Goal: Information Seeking & Learning: Learn about a topic

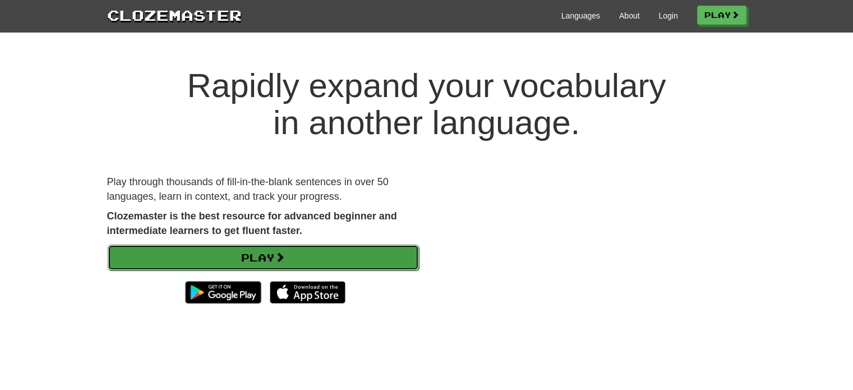
click at [333, 249] on link "Play" at bounding box center [263, 258] width 311 height 26
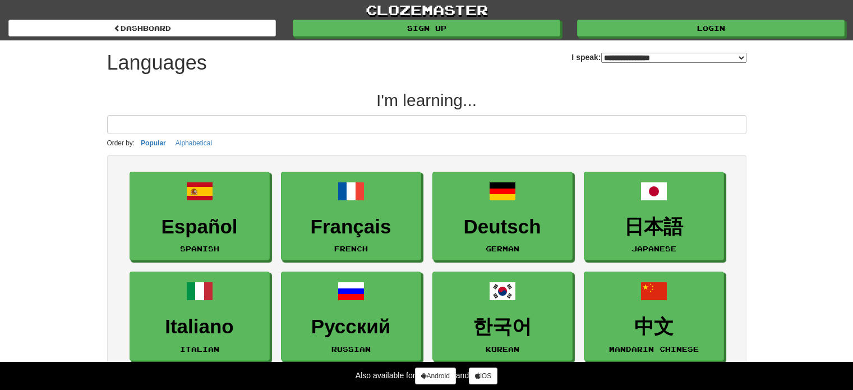
select select "*******"
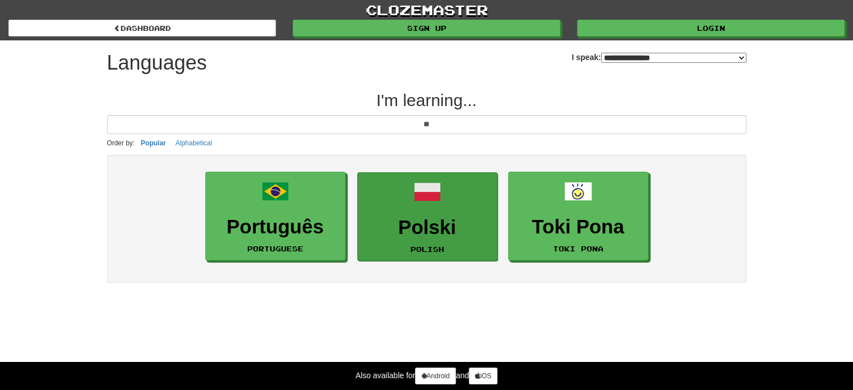
type input "**"
click at [459, 190] on link "Polski Polish" at bounding box center [427, 216] width 140 height 89
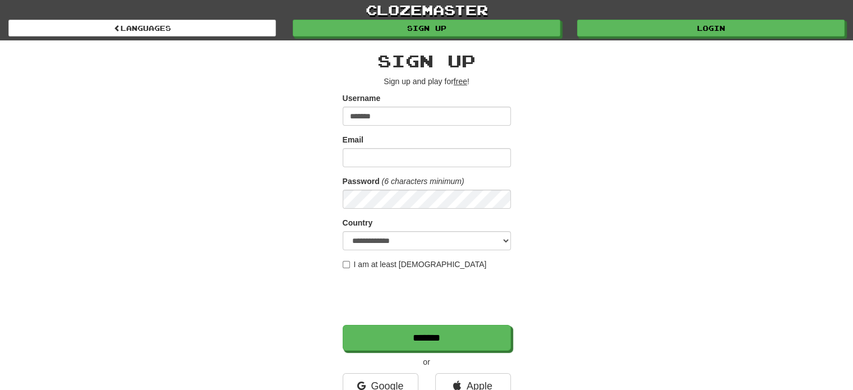
type input "*******"
click at [381, 150] on input "Email" at bounding box center [427, 157] width 168 height 19
type input "**********"
click at [381, 234] on select "**********" at bounding box center [427, 240] width 168 height 19
select select "**"
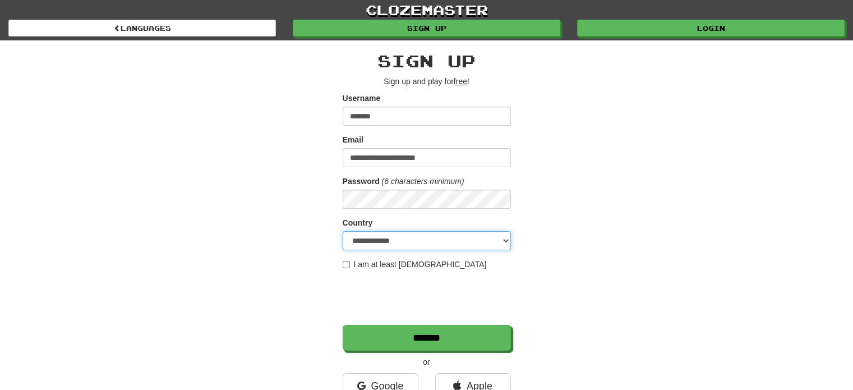
click at [343, 231] on select "**********" at bounding box center [427, 240] width 168 height 19
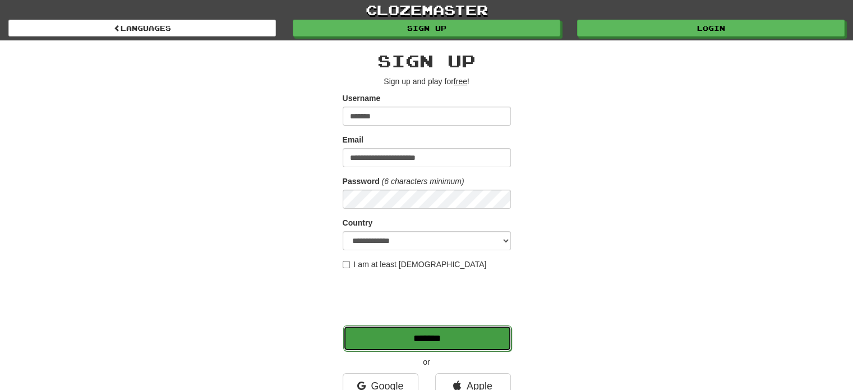
click at [476, 334] on input "*******" at bounding box center [427, 338] width 168 height 26
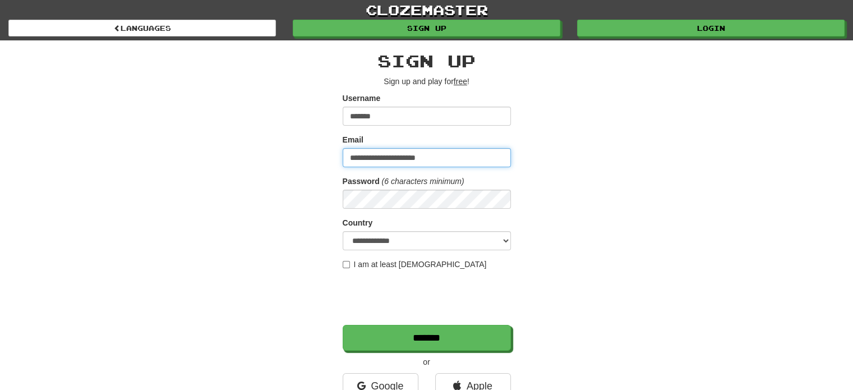
click at [451, 156] on input "**********" at bounding box center [427, 157] width 168 height 19
type input "**********"
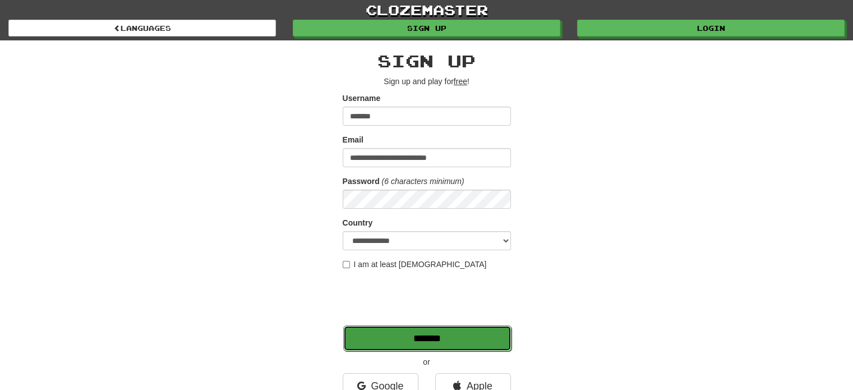
click at [434, 328] on input "*******" at bounding box center [427, 338] width 168 height 26
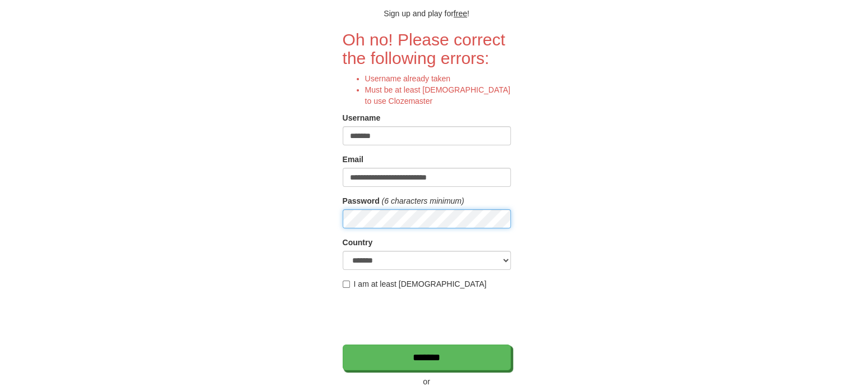
scroll to position [69, 0]
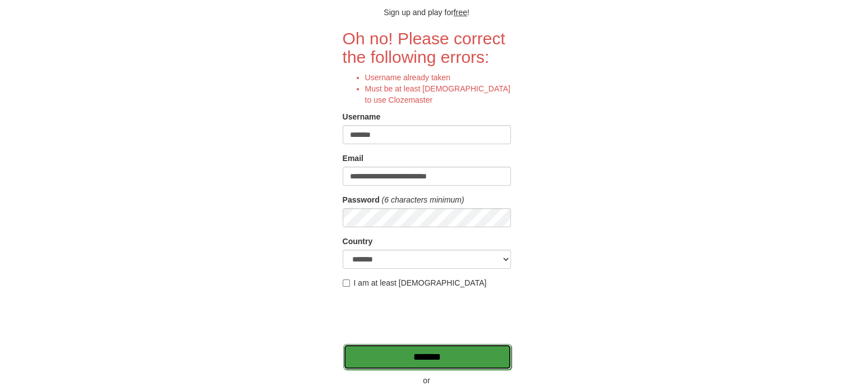
click at [444, 360] on input "*******" at bounding box center [427, 357] width 168 height 26
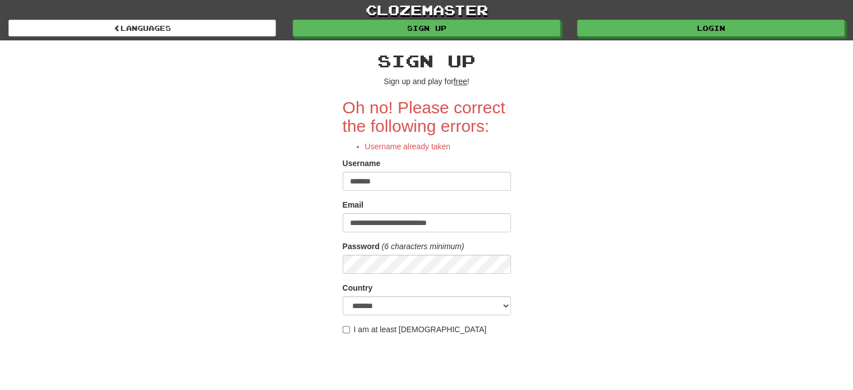
click at [416, 188] on input "*******" at bounding box center [427, 181] width 168 height 19
type input "*********"
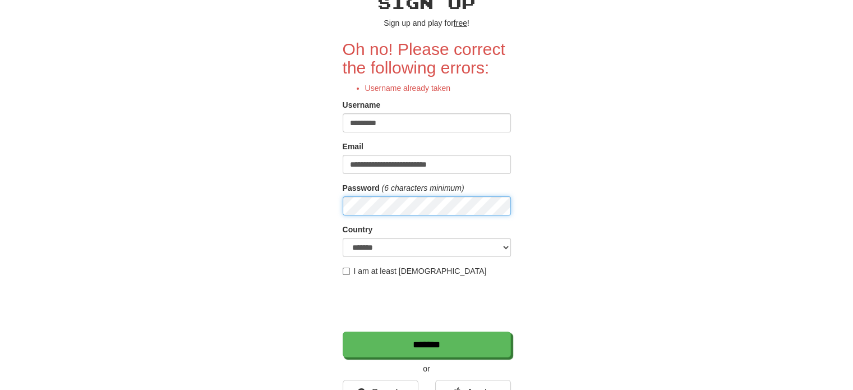
scroll to position [60, 0]
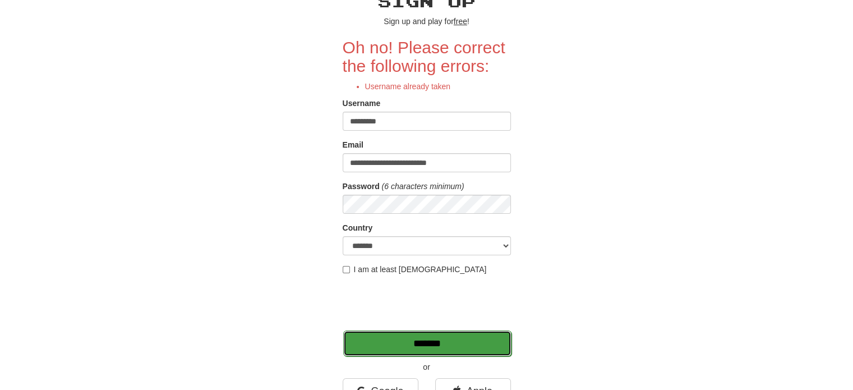
click at [437, 349] on input "*******" at bounding box center [427, 343] width 168 height 26
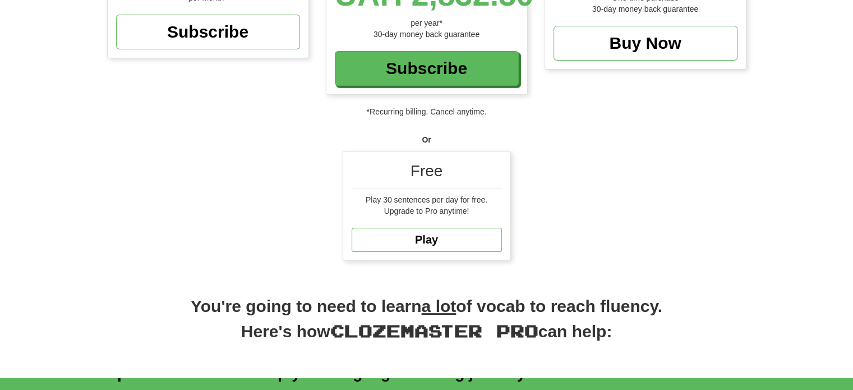
scroll to position [271, 0]
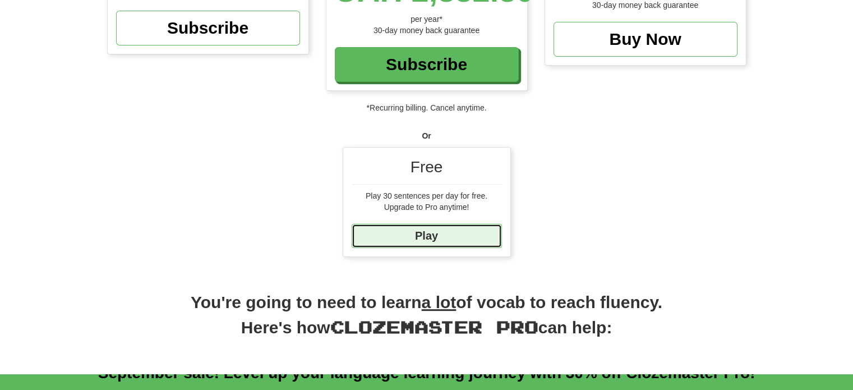
click at [411, 235] on link "Play" at bounding box center [427, 236] width 150 height 24
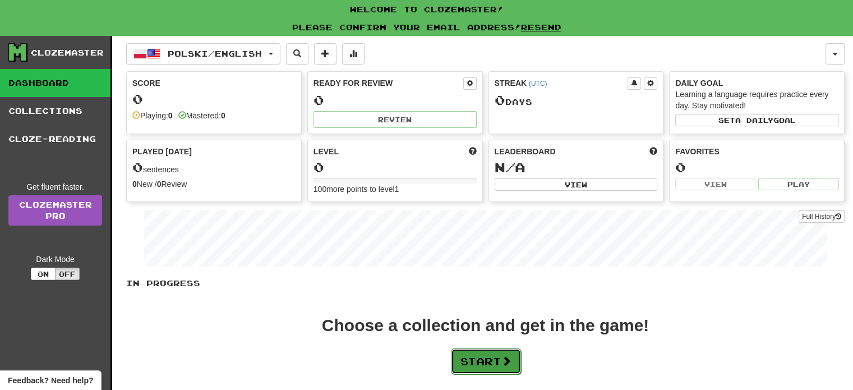
click at [483, 358] on button "Start" at bounding box center [486, 361] width 70 height 26
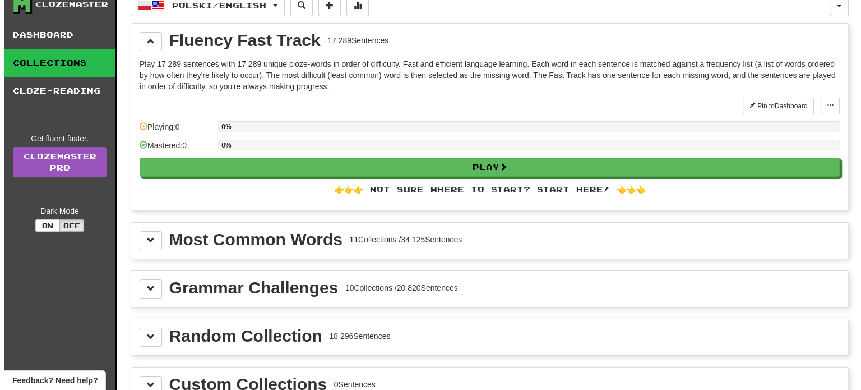
scroll to position [49, 0]
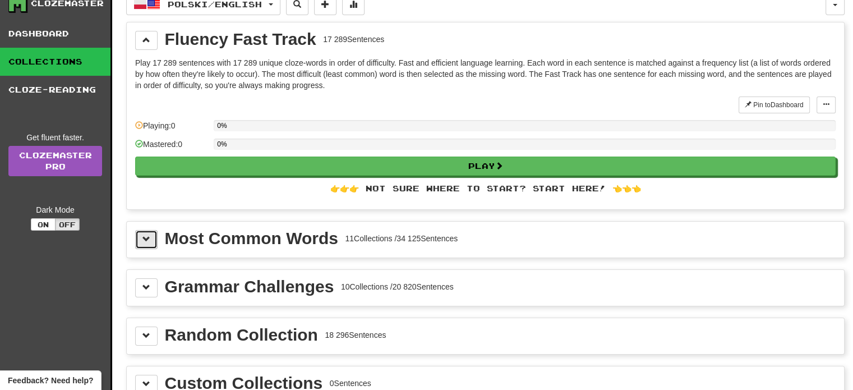
click at [145, 237] on span at bounding box center [146, 239] width 8 height 8
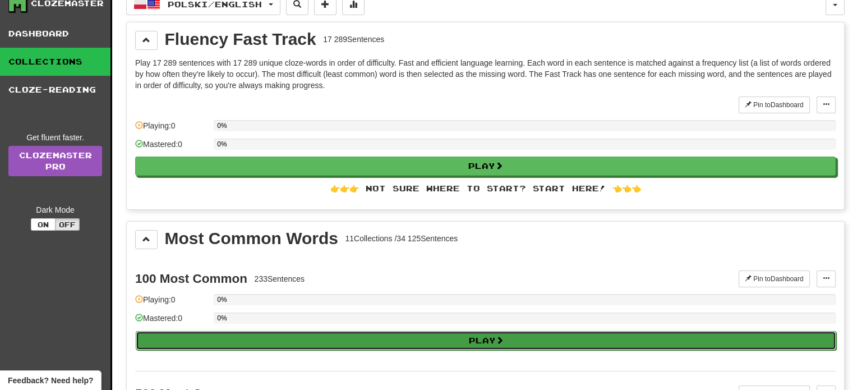
click at [224, 331] on button "Play" at bounding box center [486, 340] width 700 height 19
select select "**"
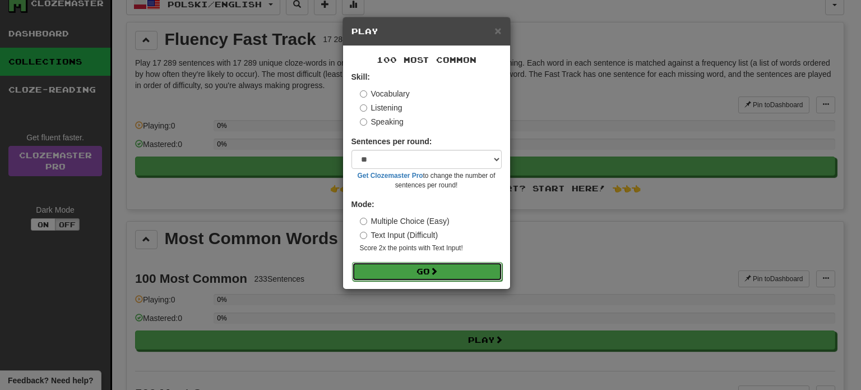
click at [427, 268] on button "Go" at bounding box center [427, 271] width 150 height 19
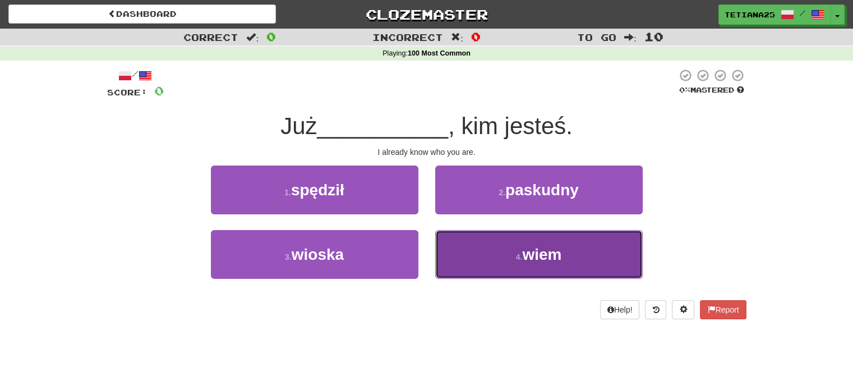
click at [490, 247] on button "4 . wiem" at bounding box center [539, 254] width 208 height 49
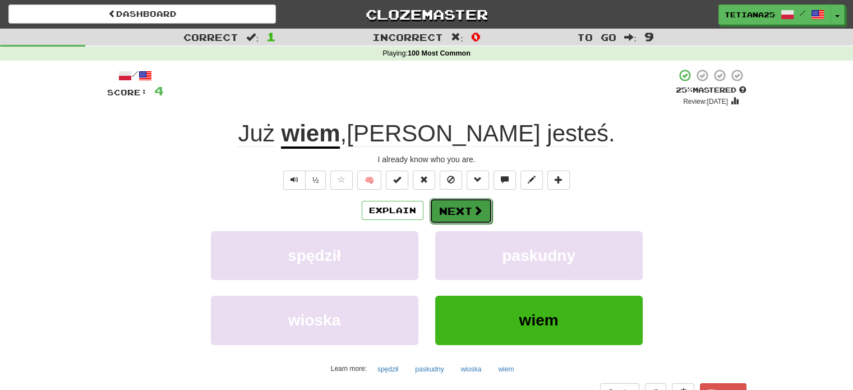
click at [469, 204] on button "Next" at bounding box center [461, 211] width 63 height 26
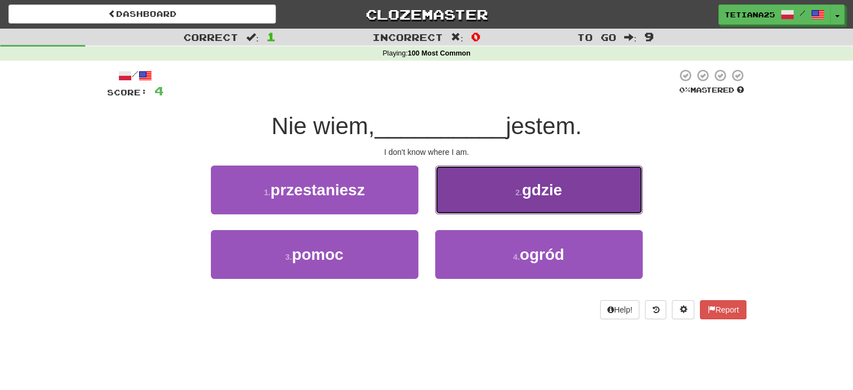
click at [532, 192] on span "gdzie" at bounding box center [542, 189] width 40 height 17
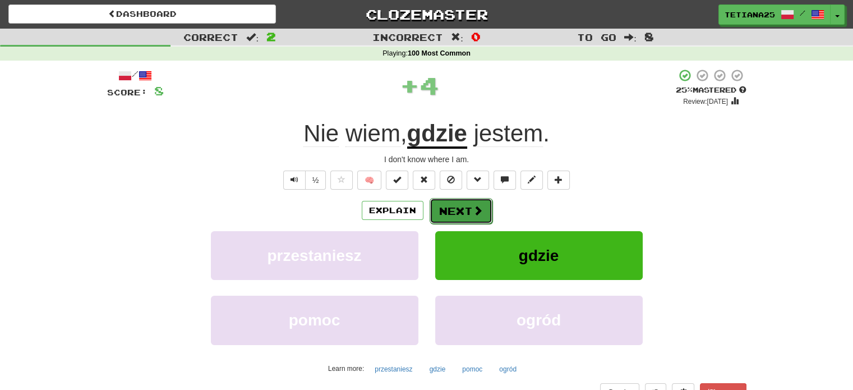
click at [460, 204] on button "Next" at bounding box center [461, 211] width 63 height 26
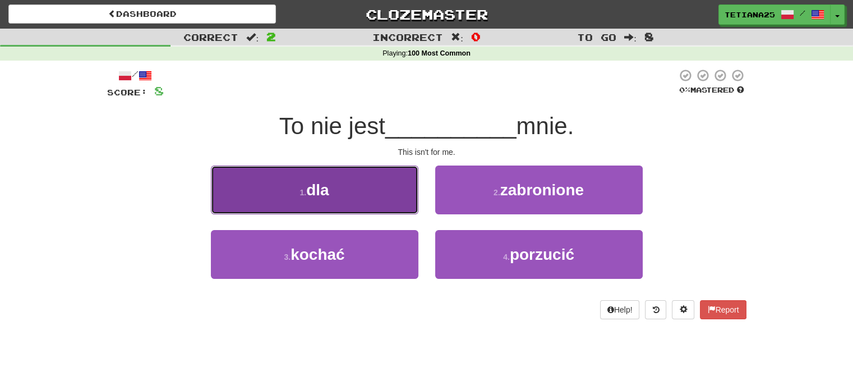
click at [338, 188] on button "1 . dla" at bounding box center [315, 189] width 208 height 49
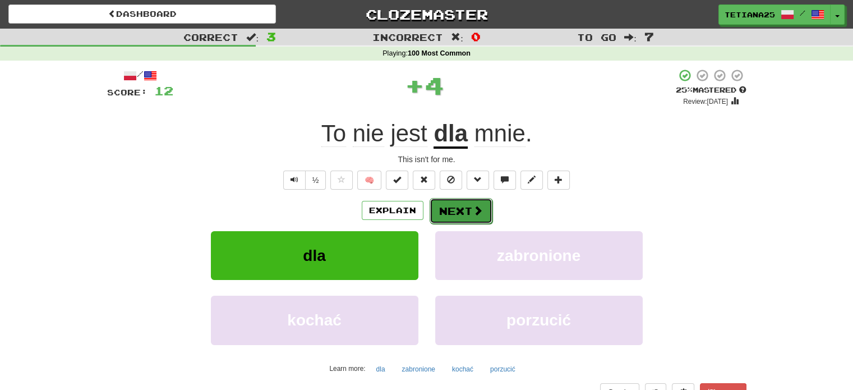
click at [477, 212] on span at bounding box center [478, 210] width 10 height 10
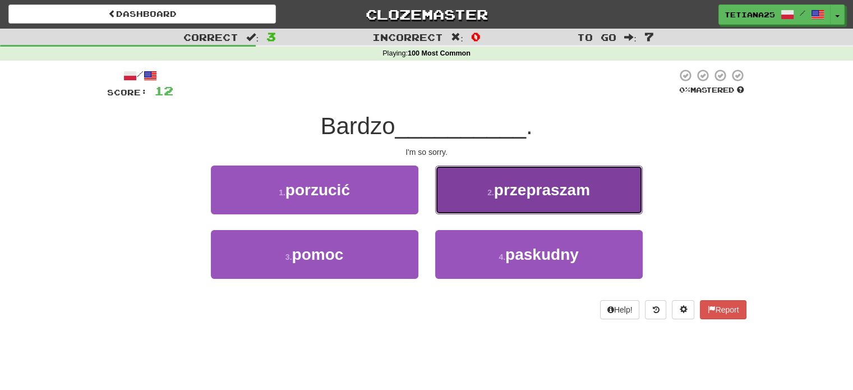
click at [521, 190] on span "przepraszam" at bounding box center [542, 189] width 96 height 17
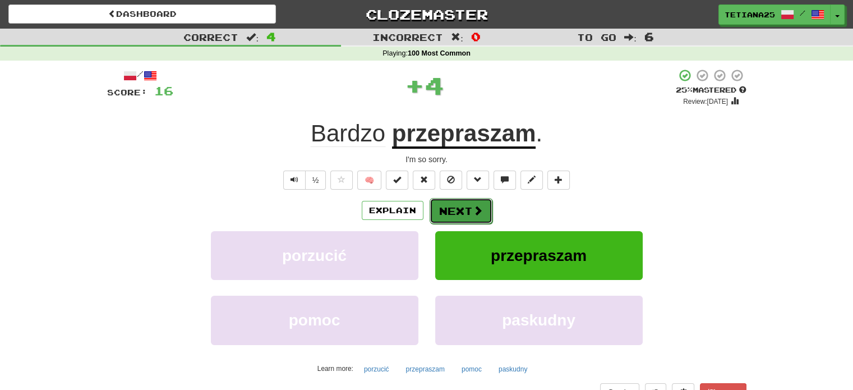
click at [460, 207] on button "Next" at bounding box center [461, 211] width 63 height 26
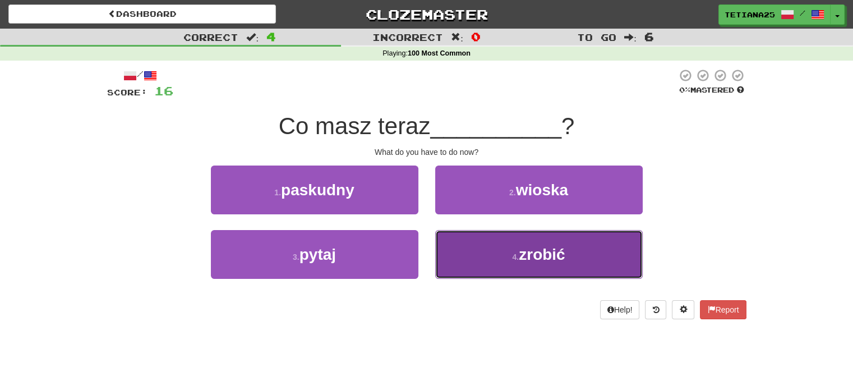
click at [507, 265] on button "4 . zrobić" at bounding box center [539, 254] width 208 height 49
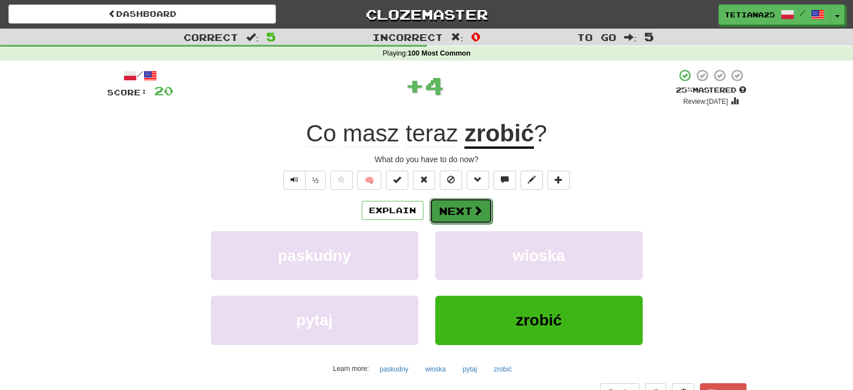
click at [475, 211] on span at bounding box center [478, 210] width 10 height 10
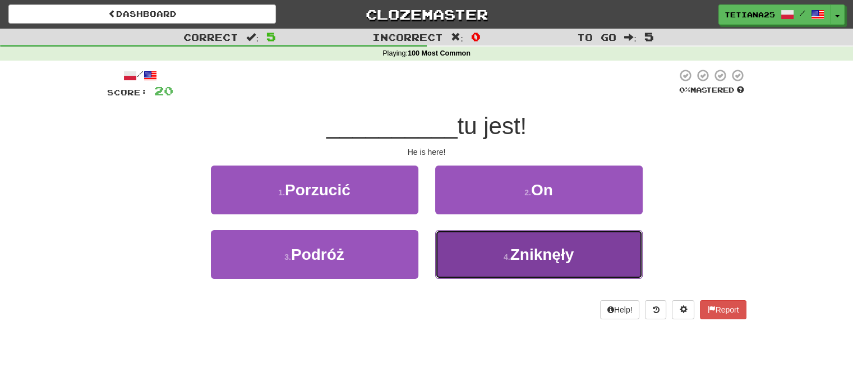
click at [570, 259] on span "Zniknęły" at bounding box center [542, 254] width 64 height 17
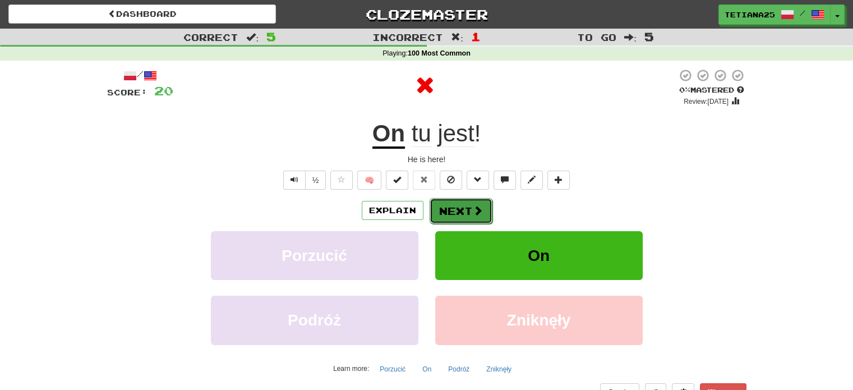
click at [469, 203] on button "Next" at bounding box center [461, 211] width 63 height 26
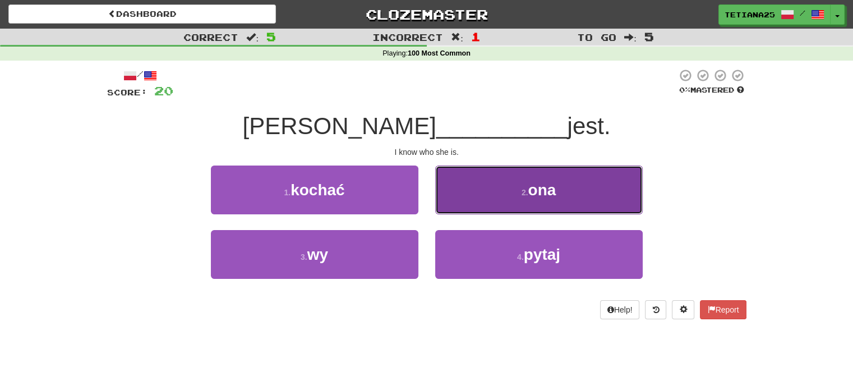
click at [505, 191] on button "2 . ona" at bounding box center [539, 189] width 208 height 49
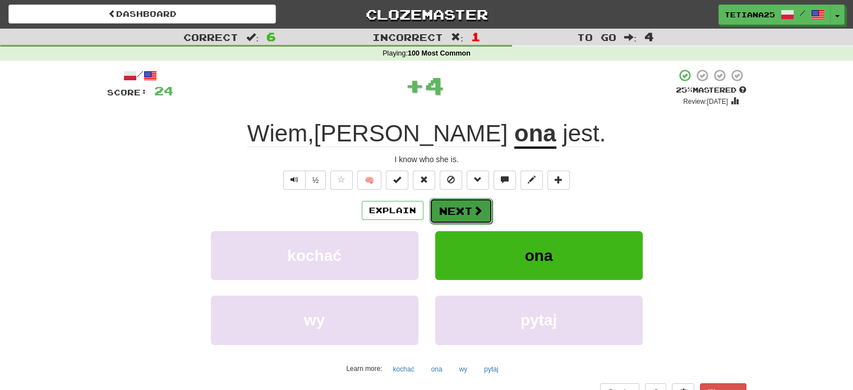
click at [459, 201] on button "Next" at bounding box center [461, 211] width 63 height 26
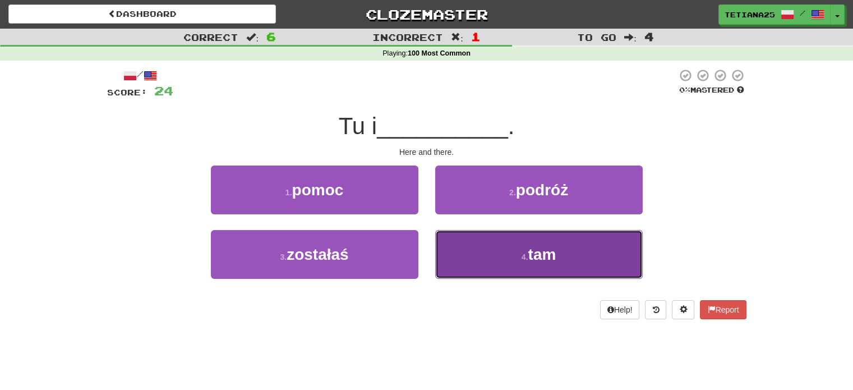
click at [509, 259] on button "4 . tam" at bounding box center [539, 254] width 208 height 49
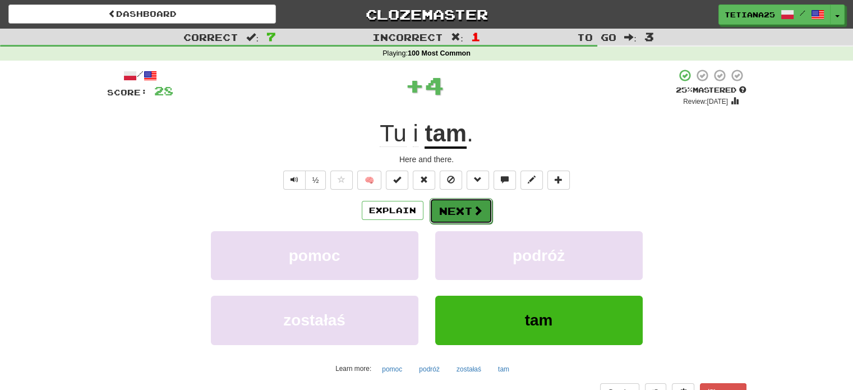
click at [459, 204] on button "Next" at bounding box center [461, 211] width 63 height 26
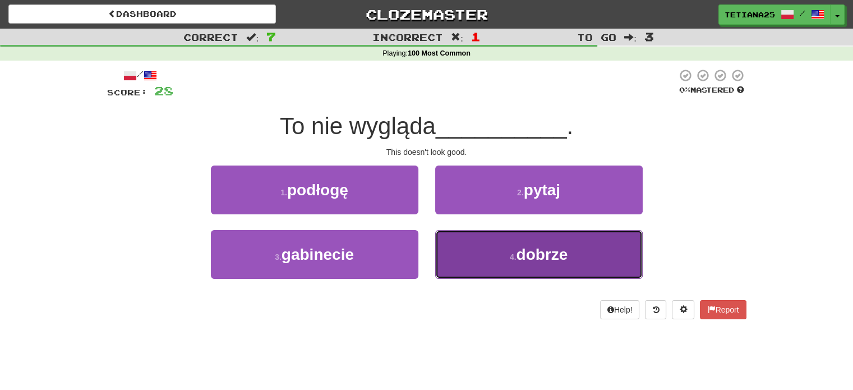
click at [471, 240] on button "4 . dobrze" at bounding box center [539, 254] width 208 height 49
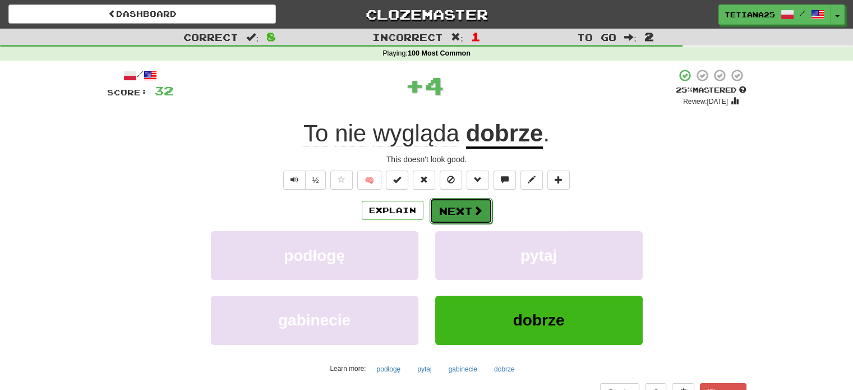
click at [467, 205] on button "Next" at bounding box center [461, 211] width 63 height 26
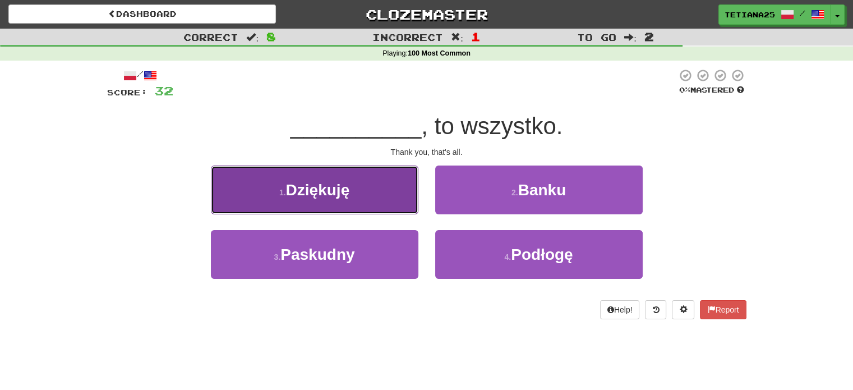
click at [367, 188] on button "1 . Dziękuję" at bounding box center [315, 189] width 208 height 49
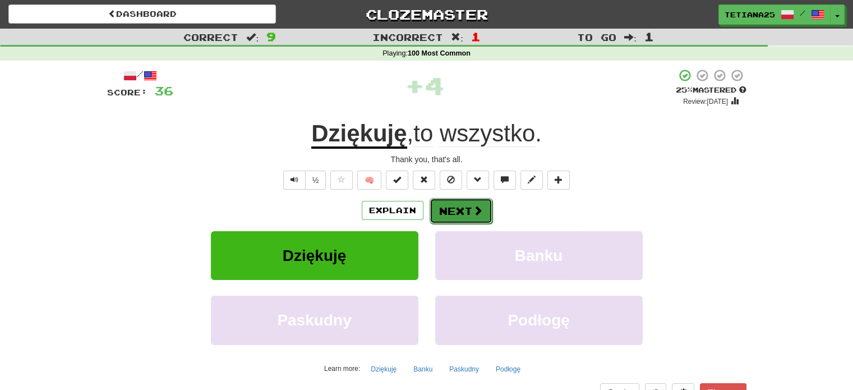
click at [443, 208] on button "Next" at bounding box center [461, 211] width 63 height 26
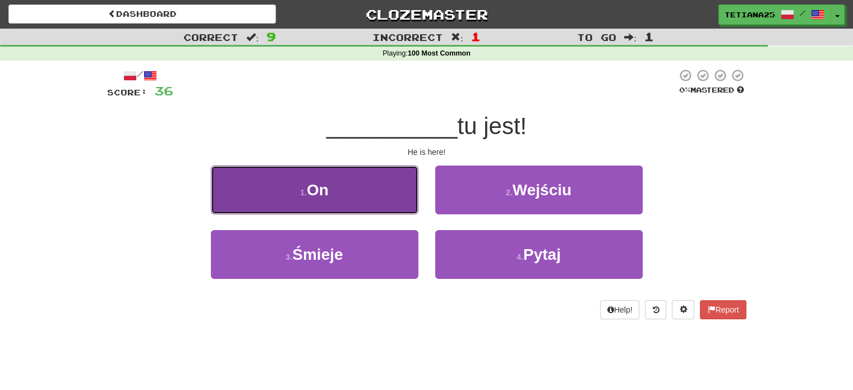
click at [339, 191] on button "1 . On" at bounding box center [315, 189] width 208 height 49
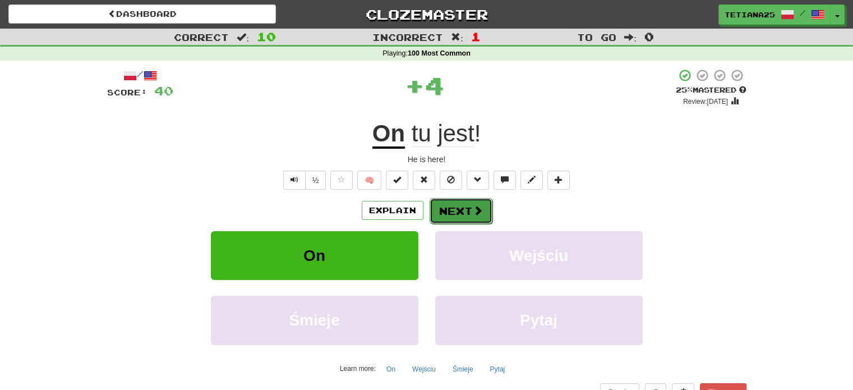
click at [453, 211] on button "Next" at bounding box center [461, 211] width 63 height 26
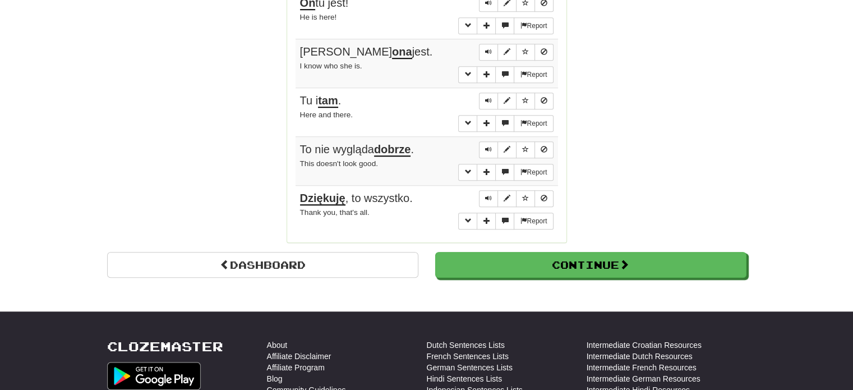
scroll to position [926, 0]
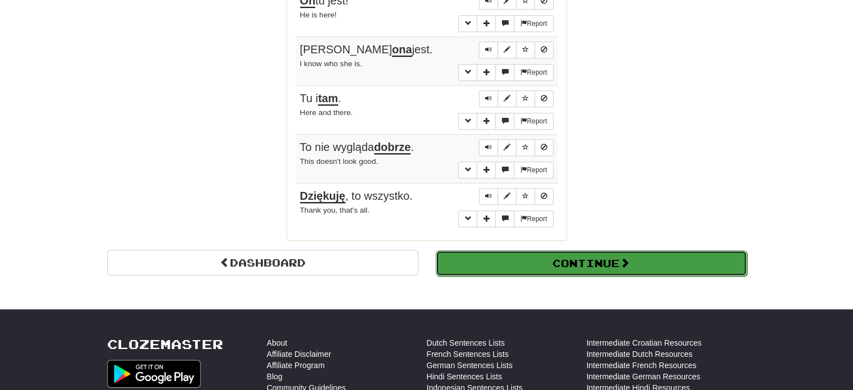
click at [640, 250] on button "Continue" at bounding box center [591, 263] width 311 height 26
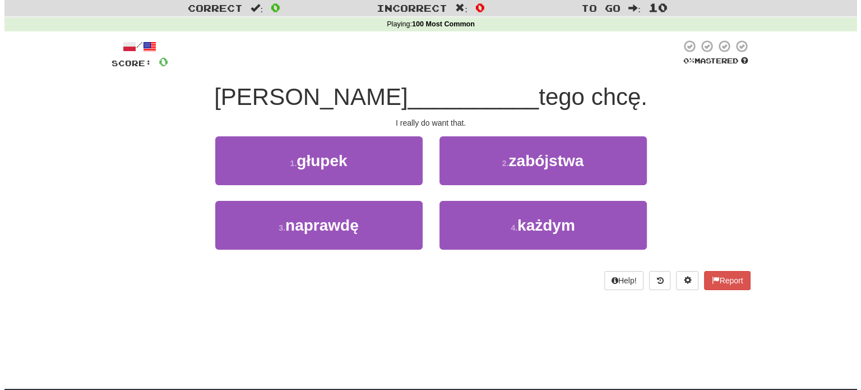
scroll to position [20, 0]
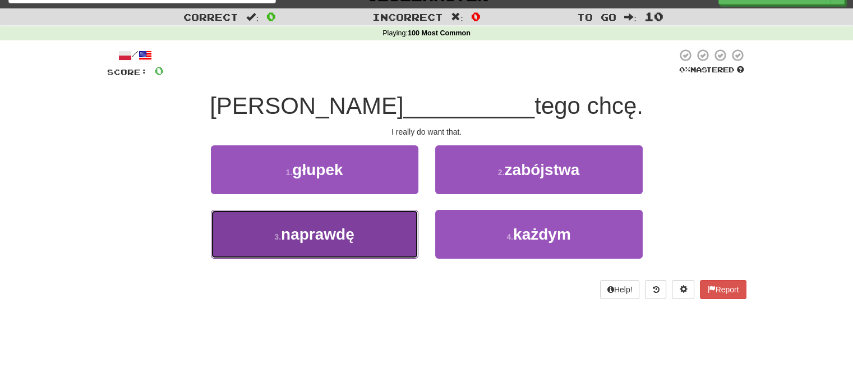
click at [363, 244] on button "3 . naprawdę" at bounding box center [315, 234] width 208 height 49
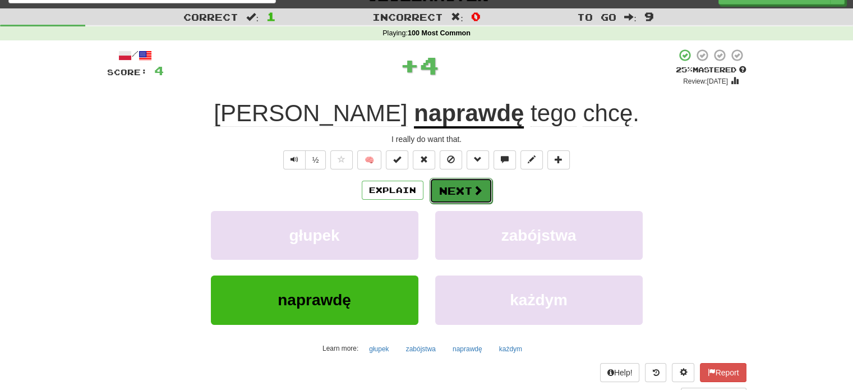
click at [456, 180] on button "Next" at bounding box center [461, 191] width 63 height 26
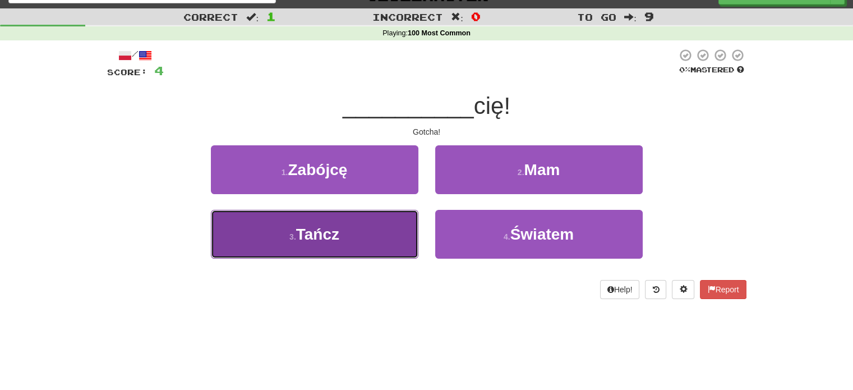
click at [324, 242] on span "Tańcz" at bounding box center [317, 233] width 43 height 17
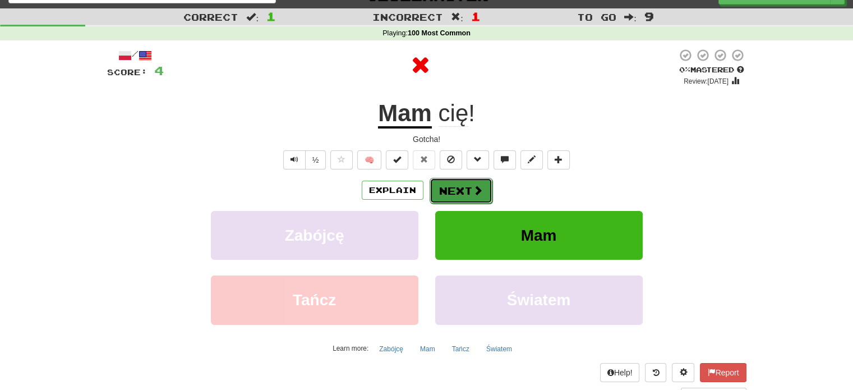
click at [469, 188] on button "Next" at bounding box center [461, 191] width 63 height 26
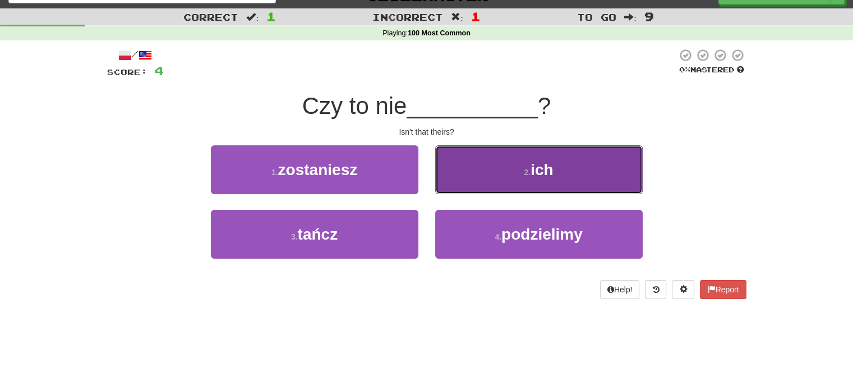
click at [490, 151] on button "2 . ich" at bounding box center [539, 169] width 208 height 49
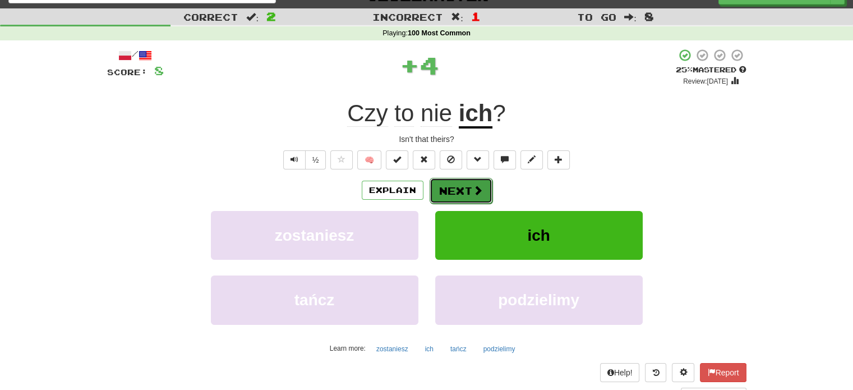
click at [458, 178] on button "Next" at bounding box center [461, 191] width 63 height 26
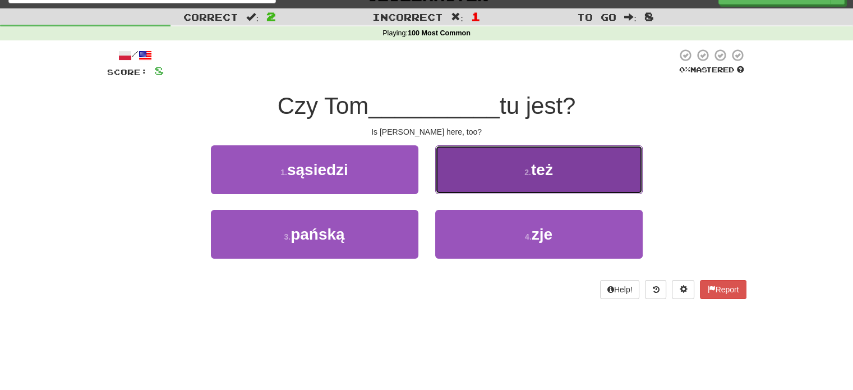
click at [477, 163] on button "2 . też" at bounding box center [539, 169] width 208 height 49
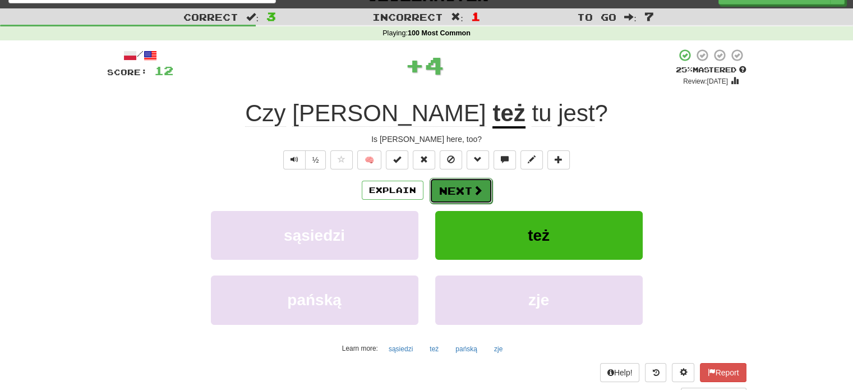
click at [464, 192] on button "Next" at bounding box center [461, 191] width 63 height 26
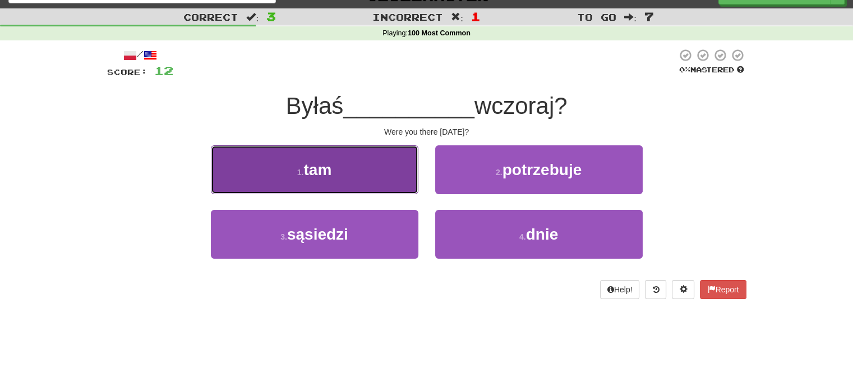
click at [344, 174] on button "1 . tam" at bounding box center [315, 169] width 208 height 49
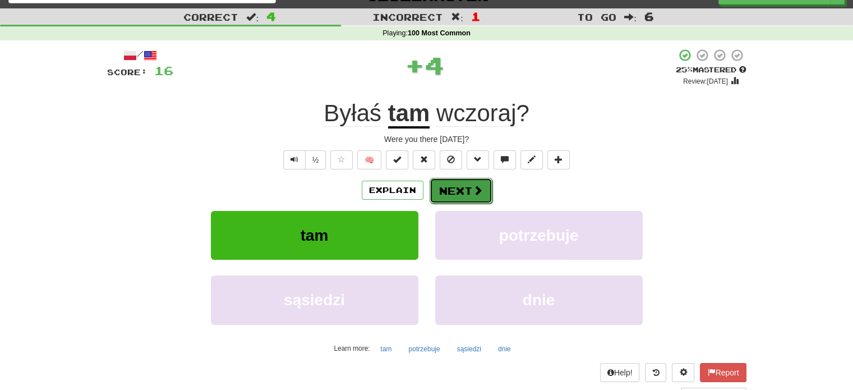
click at [473, 191] on span at bounding box center [478, 190] width 10 height 10
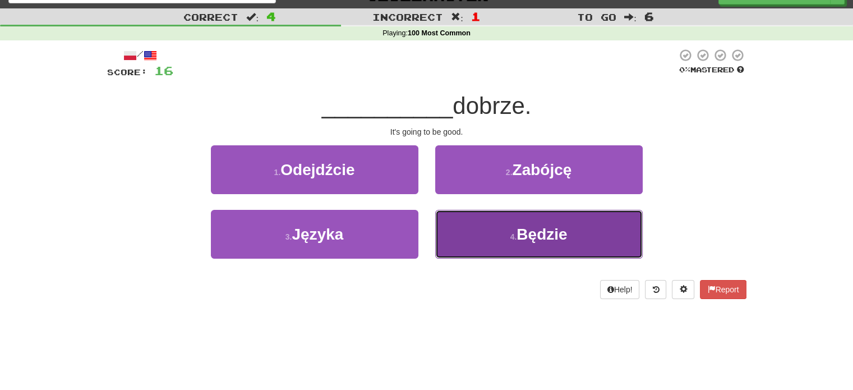
click at [497, 242] on button "4 . Będzie" at bounding box center [539, 234] width 208 height 49
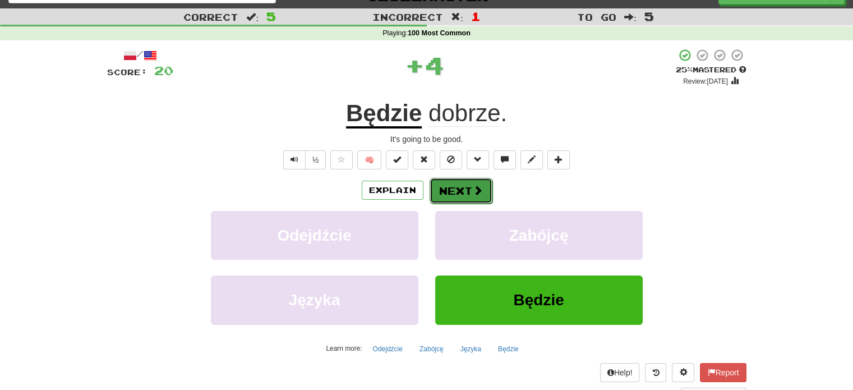
click at [451, 186] on button "Next" at bounding box center [461, 191] width 63 height 26
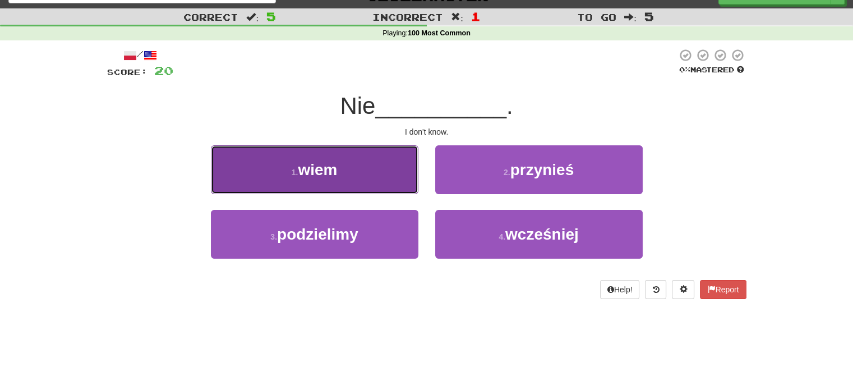
click at [367, 154] on button "1 . wiem" at bounding box center [315, 169] width 208 height 49
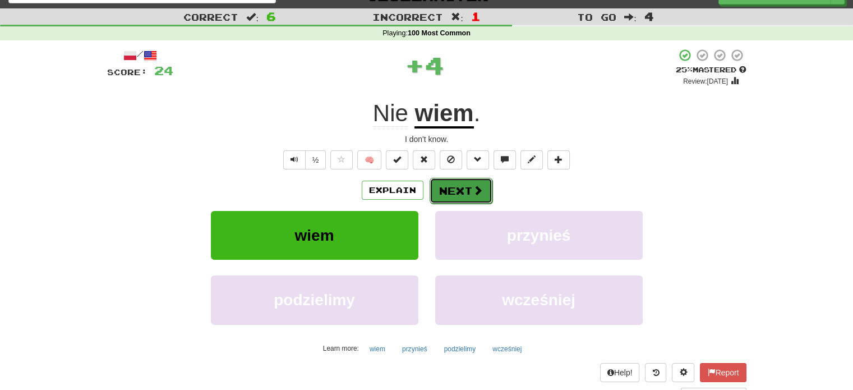
click at [450, 178] on button "Next" at bounding box center [461, 191] width 63 height 26
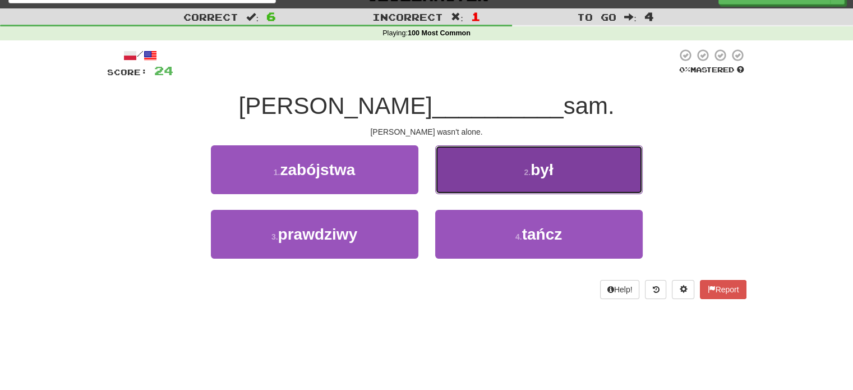
click at [511, 164] on button "2 . był" at bounding box center [539, 169] width 208 height 49
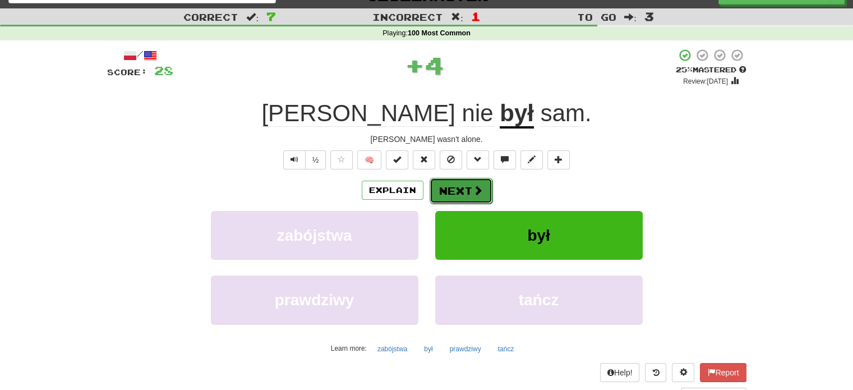
click at [460, 183] on button "Next" at bounding box center [461, 191] width 63 height 26
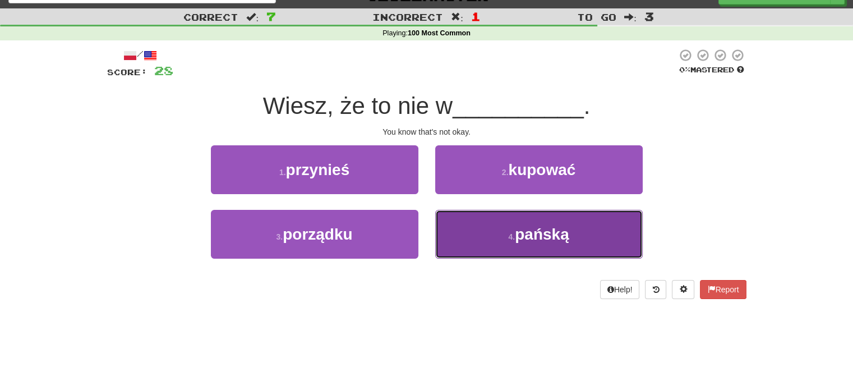
click at [478, 227] on button "4 . pańską" at bounding box center [539, 234] width 208 height 49
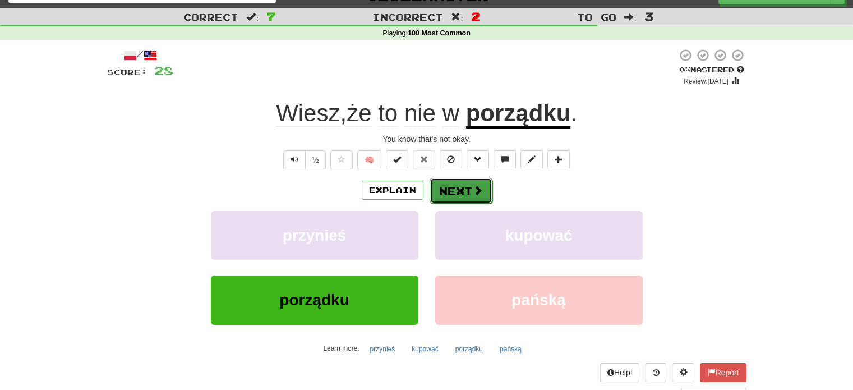
click at [465, 186] on button "Next" at bounding box center [461, 191] width 63 height 26
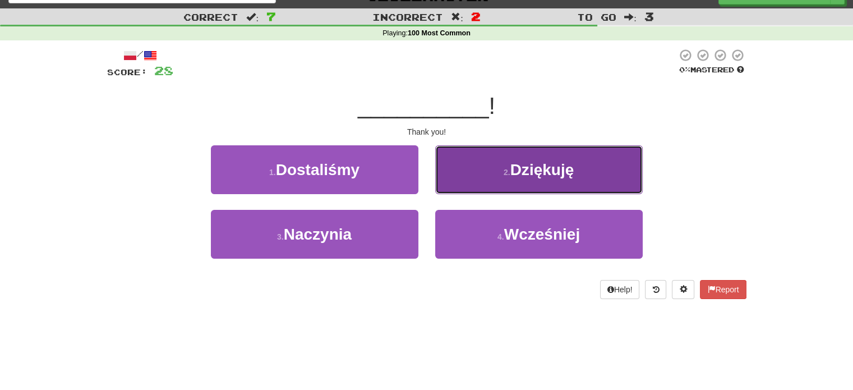
click at [510, 169] on small "2 ." at bounding box center [507, 172] width 7 height 9
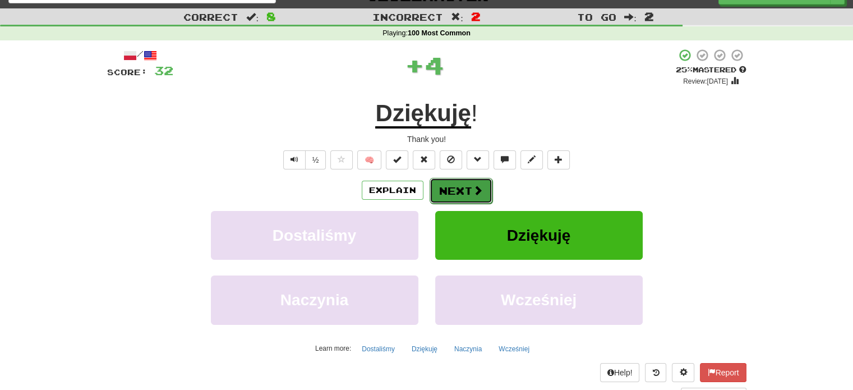
click at [460, 191] on button "Next" at bounding box center [461, 191] width 63 height 26
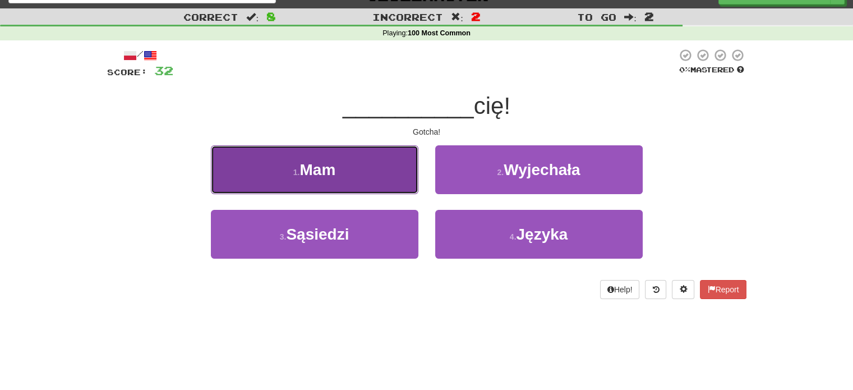
click at [334, 176] on span "Mam" at bounding box center [317, 169] width 36 height 17
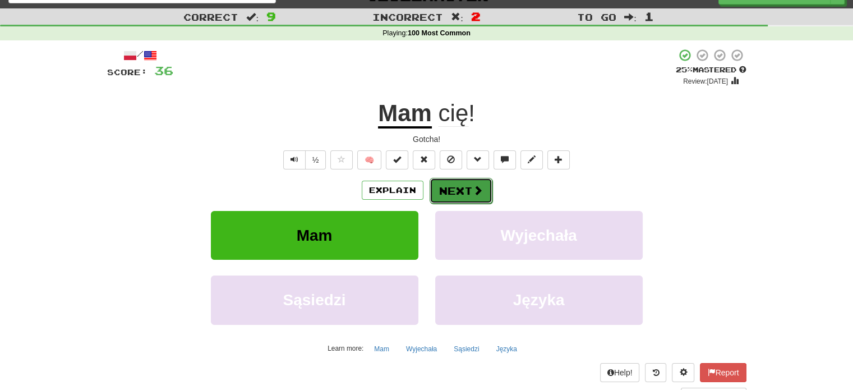
click at [449, 187] on button "Next" at bounding box center [461, 191] width 63 height 26
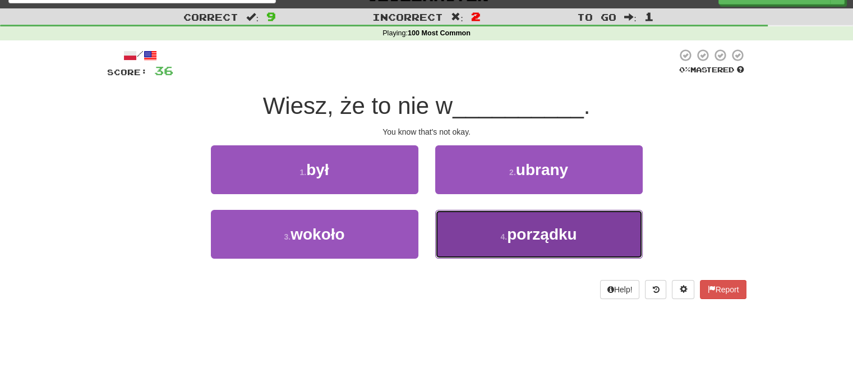
click at [527, 234] on span "porządku" at bounding box center [542, 233] width 70 height 17
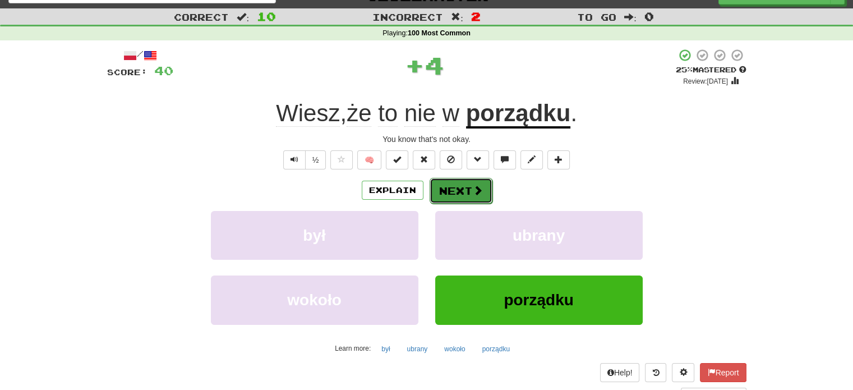
click at [459, 193] on button "Next" at bounding box center [461, 191] width 63 height 26
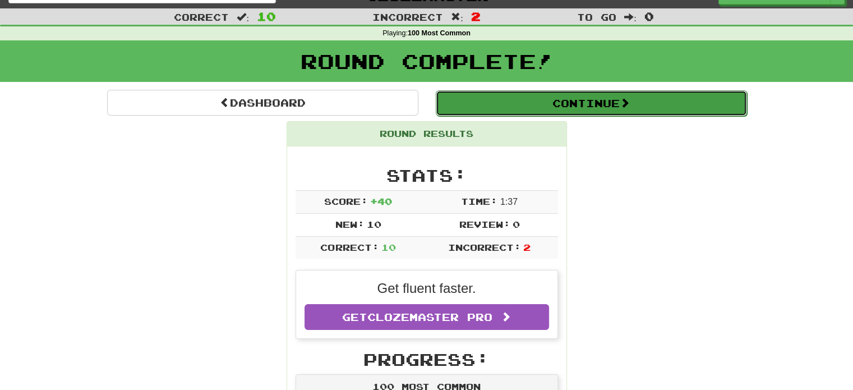
click at [693, 99] on button "Continue" at bounding box center [591, 103] width 311 height 26
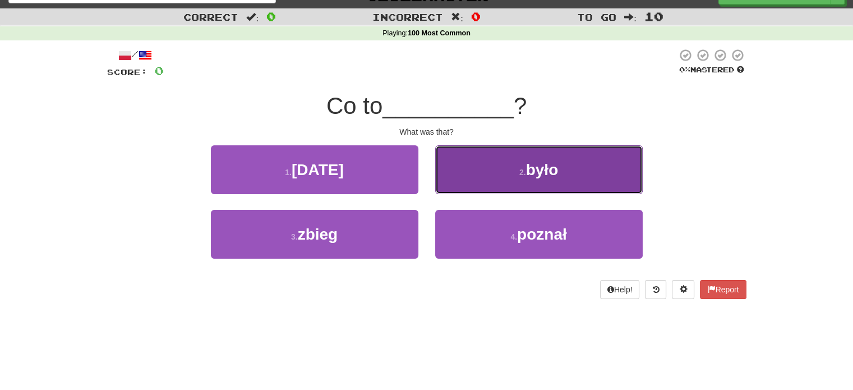
click at [451, 162] on button "2 . było" at bounding box center [539, 169] width 208 height 49
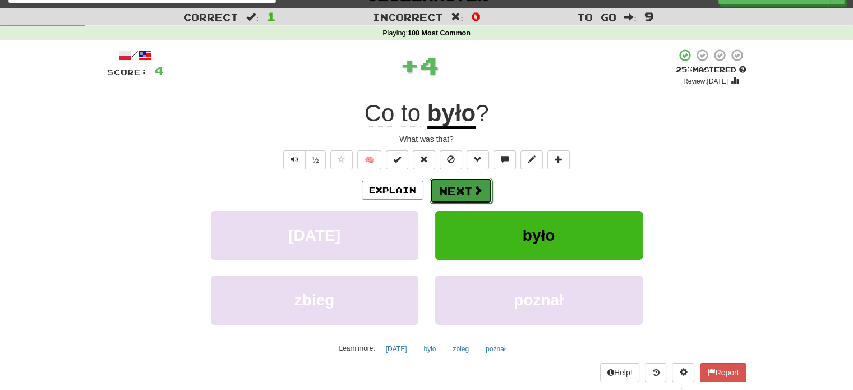
click at [469, 186] on button "Next" at bounding box center [461, 191] width 63 height 26
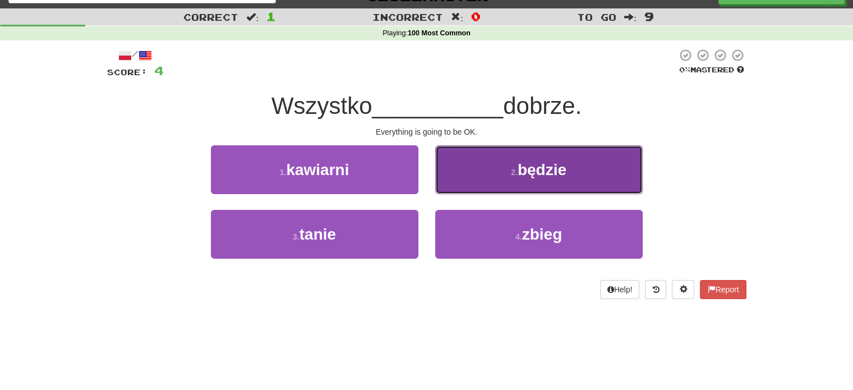
click at [494, 165] on button "2 . będzie" at bounding box center [539, 169] width 208 height 49
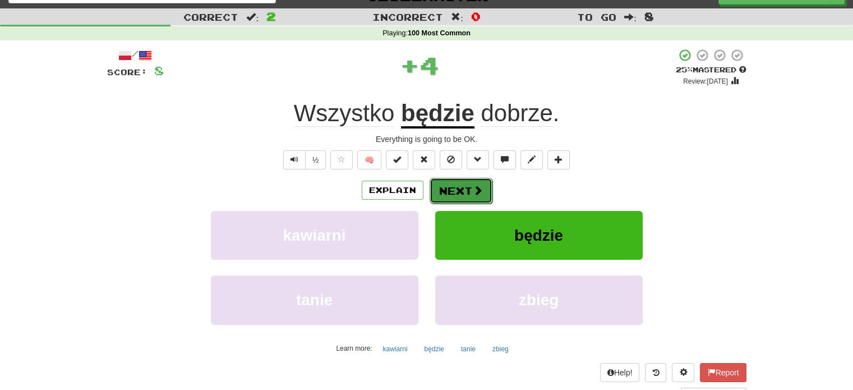
click at [462, 188] on button "Next" at bounding box center [461, 191] width 63 height 26
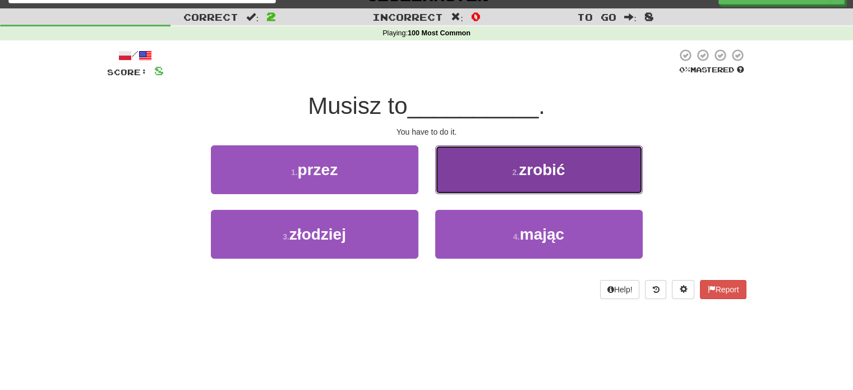
click at [517, 177] on small "2 ." at bounding box center [515, 172] width 7 height 9
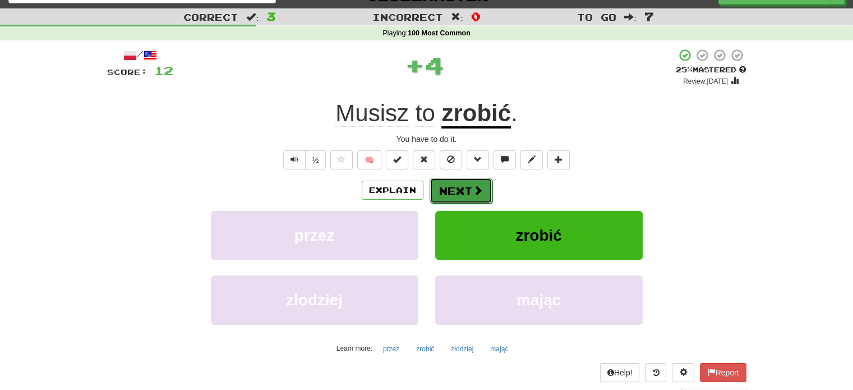
click at [473, 183] on button "Next" at bounding box center [461, 191] width 63 height 26
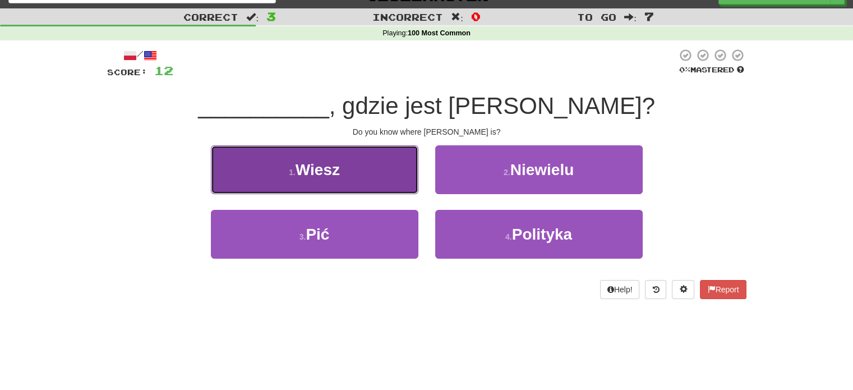
click at [342, 176] on button "1 . Wiesz" at bounding box center [315, 169] width 208 height 49
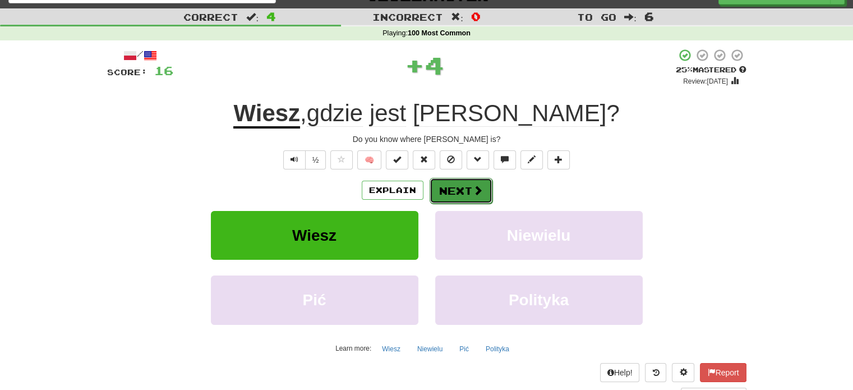
click at [454, 183] on button "Next" at bounding box center [461, 191] width 63 height 26
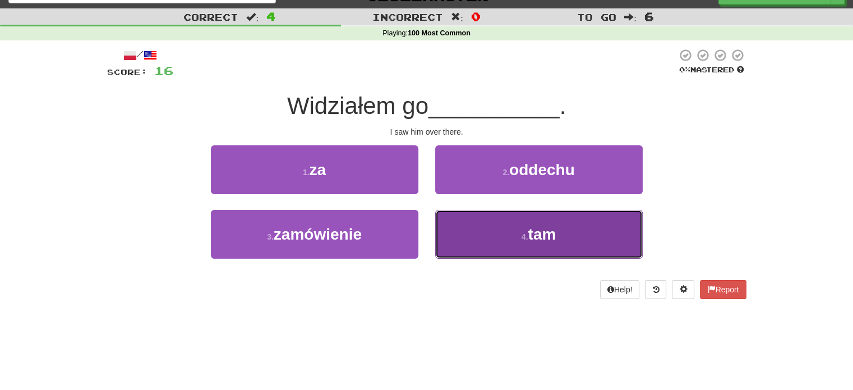
click at [467, 233] on button "4 . tam" at bounding box center [539, 234] width 208 height 49
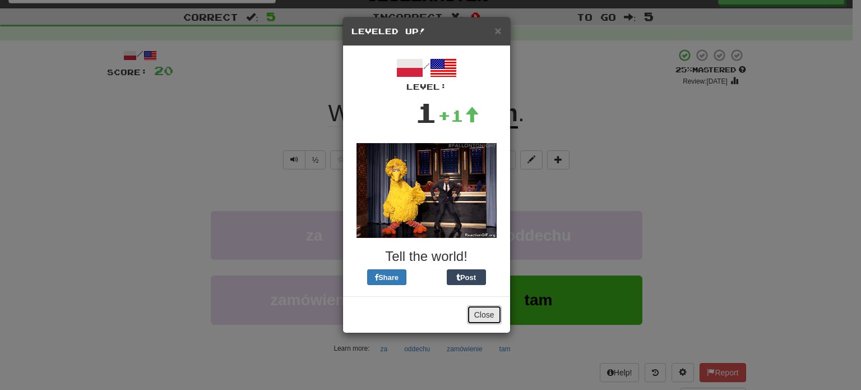
click at [492, 315] on button "Close" at bounding box center [484, 314] width 35 height 19
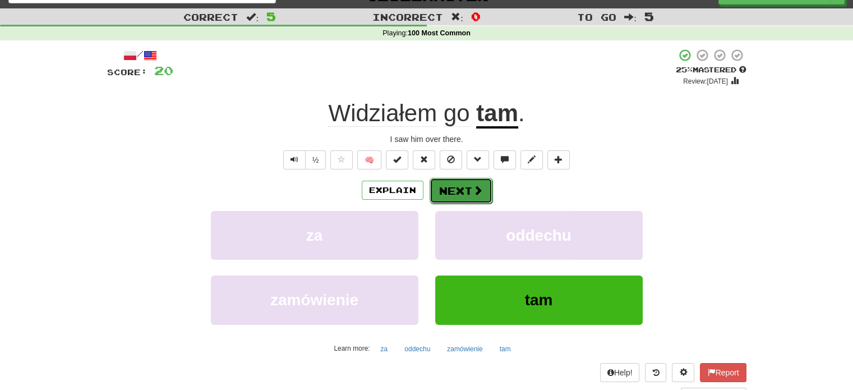
click at [468, 185] on button "Next" at bounding box center [461, 191] width 63 height 26
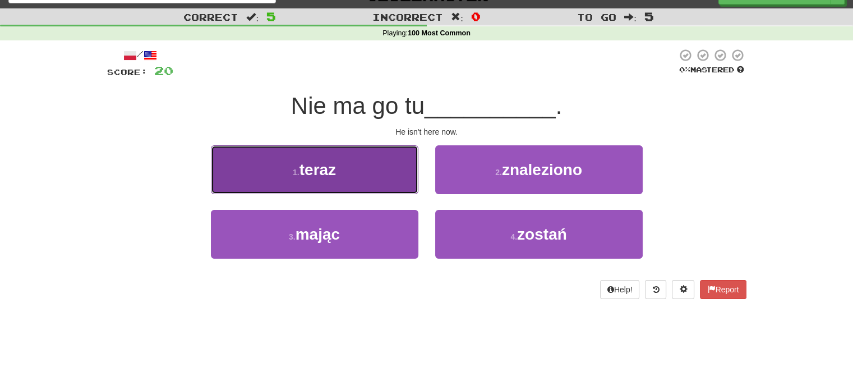
click at [355, 170] on button "1 . teraz" at bounding box center [315, 169] width 208 height 49
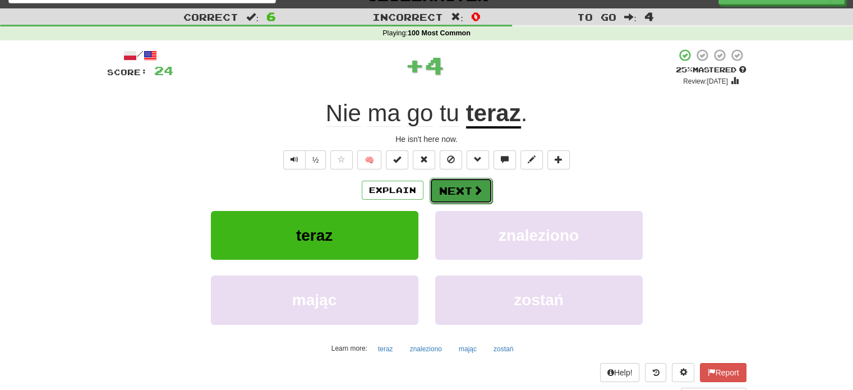
click at [457, 189] on button "Next" at bounding box center [461, 191] width 63 height 26
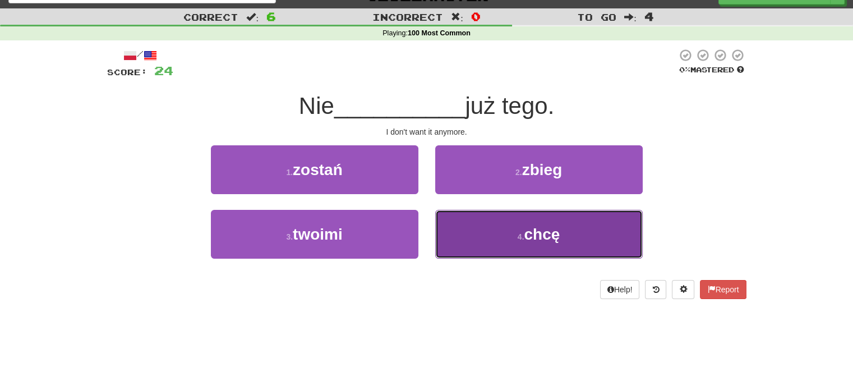
click at [503, 234] on button "4 . chcę" at bounding box center [539, 234] width 208 height 49
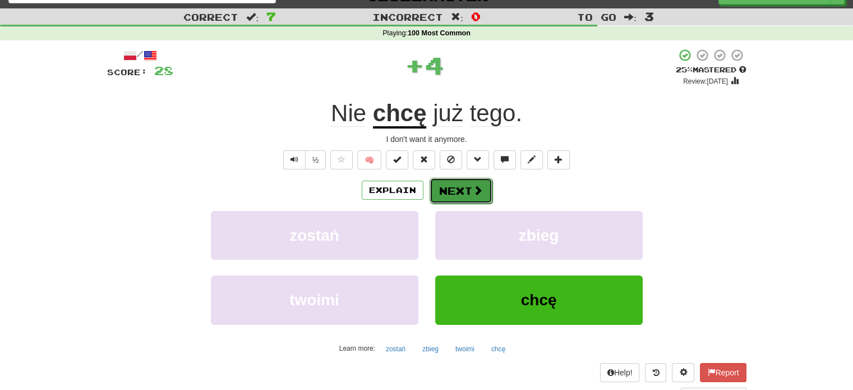
click at [465, 193] on button "Next" at bounding box center [461, 191] width 63 height 26
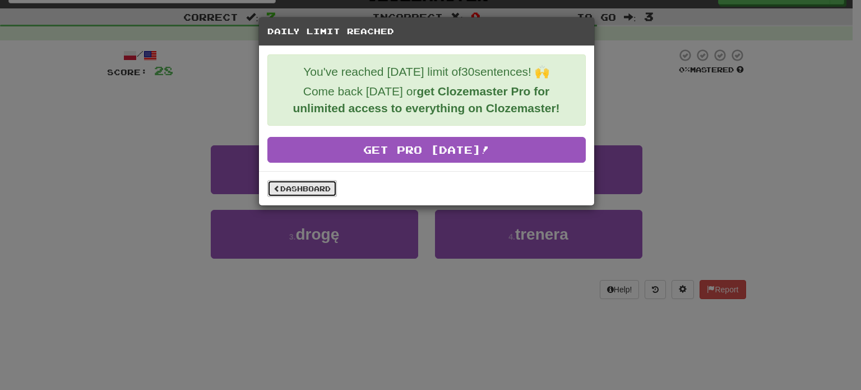
click at [303, 186] on link "Dashboard" at bounding box center [303, 188] width 70 height 17
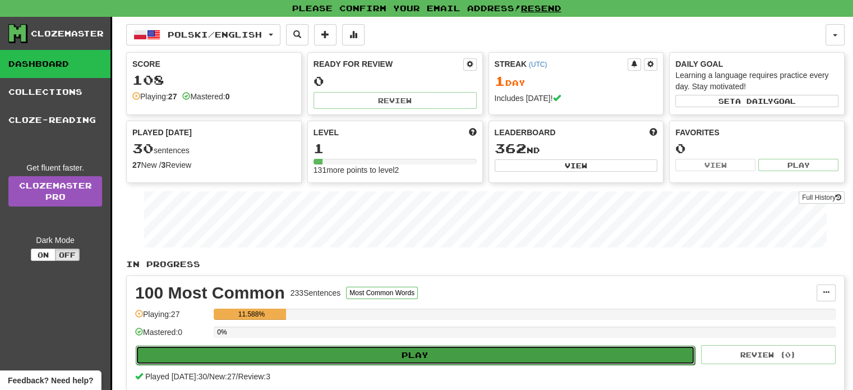
click at [357, 348] on button "Play" at bounding box center [415, 354] width 559 height 19
select select "**"
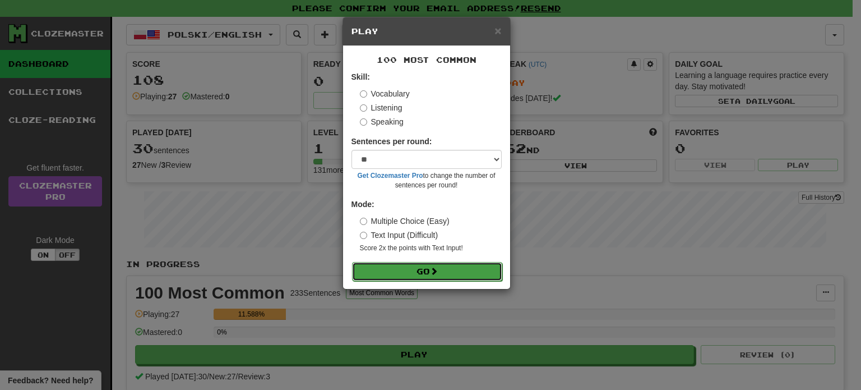
click at [455, 276] on button "Go" at bounding box center [427, 271] width 150 height 19
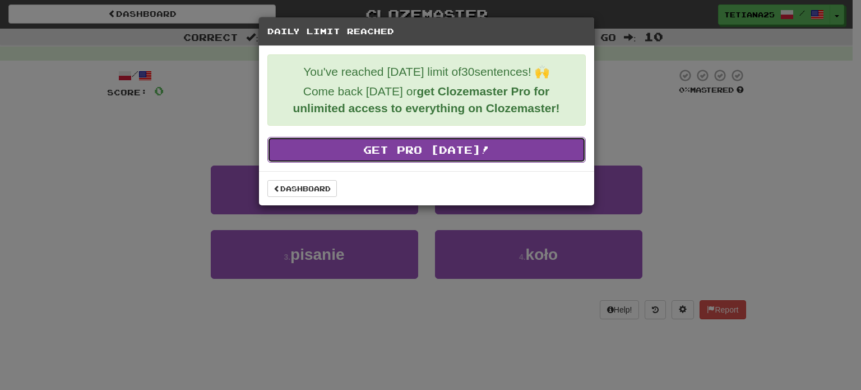
click at [415, 153] on link "Get Pro Today!" at bounding box center [427, 150] width 319 height 26
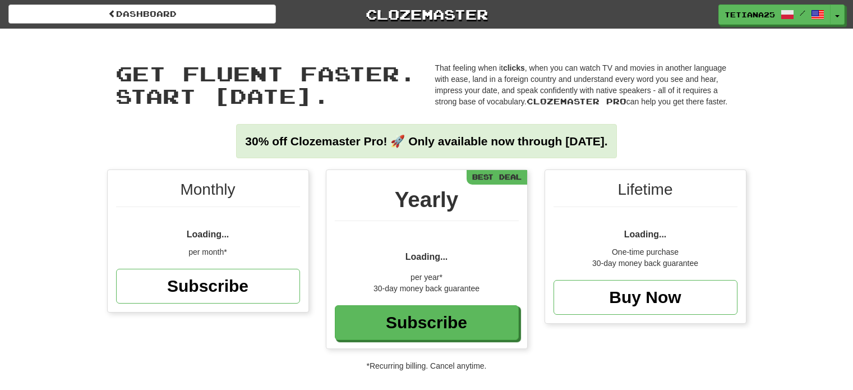
scroll to position [170, 0]
